Goal: Find specific page/section: Locate a particular part of the current website

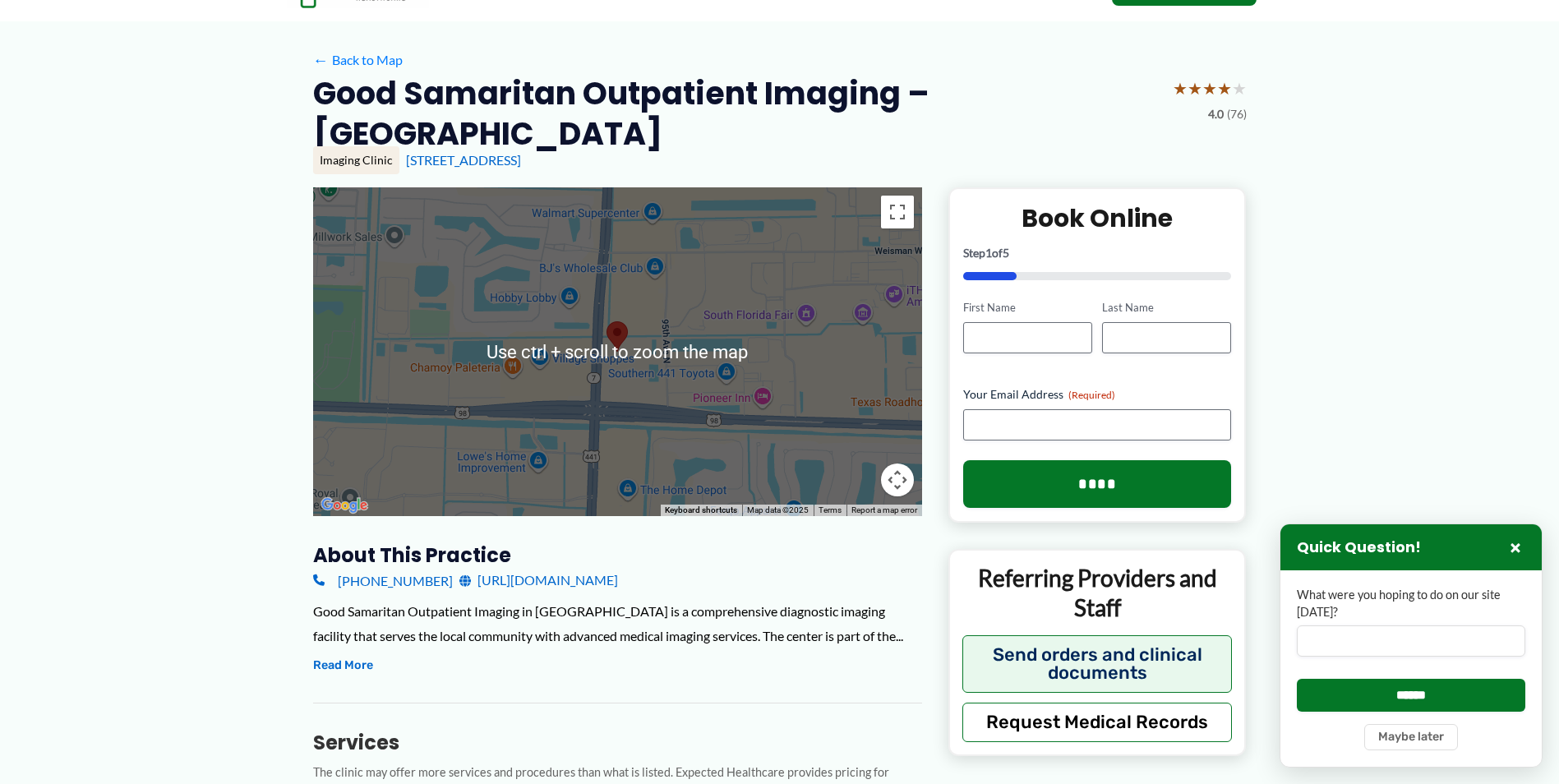
scroll to position [82, 0]
